Goal: Transaction & Acquisition: Book appointment/travel/reservation

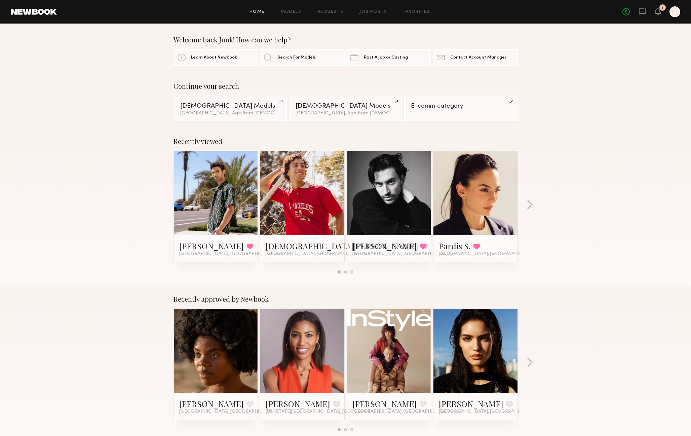
click at [647, 10] on div "No fees up to $5,000 1 J" at bounding box center [652, 11] width 58 height 11
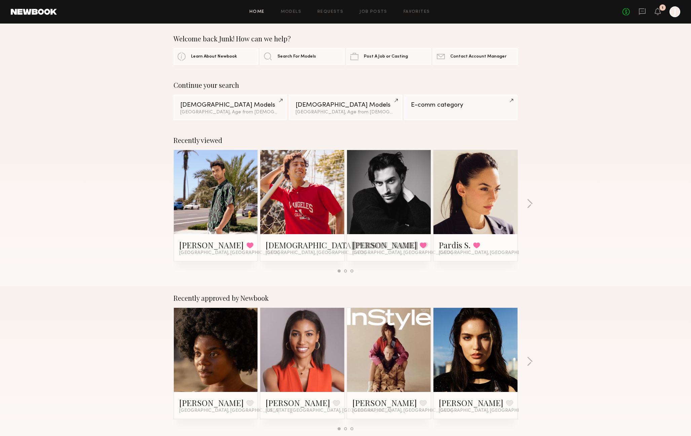
scroll to position [6, 0]
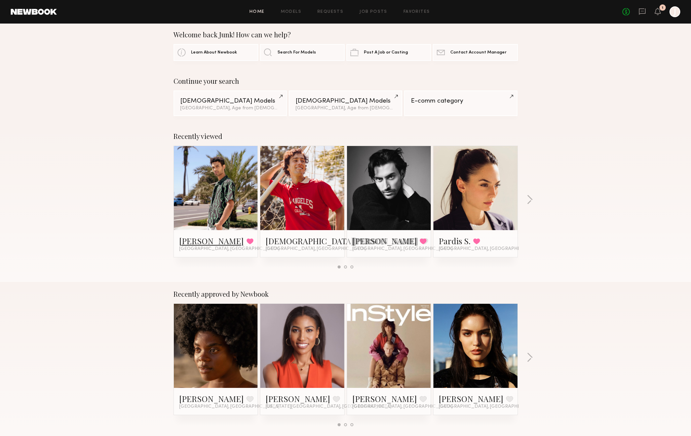
click at [212, 243] on link "[PERSON_NAME]" at bounding box center [211, 240] width 65 height 11
